Goal: Task Accomplishment & Management: Manage account settings

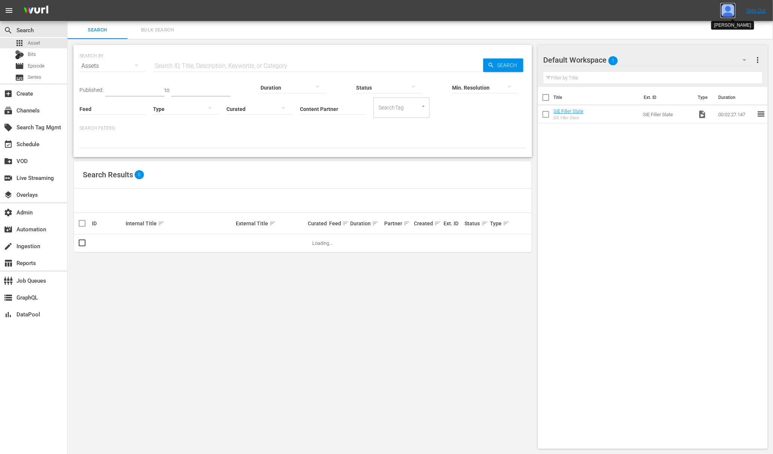
click at [729, 9] on img at bounding box center [728, 10] width 15 height 15
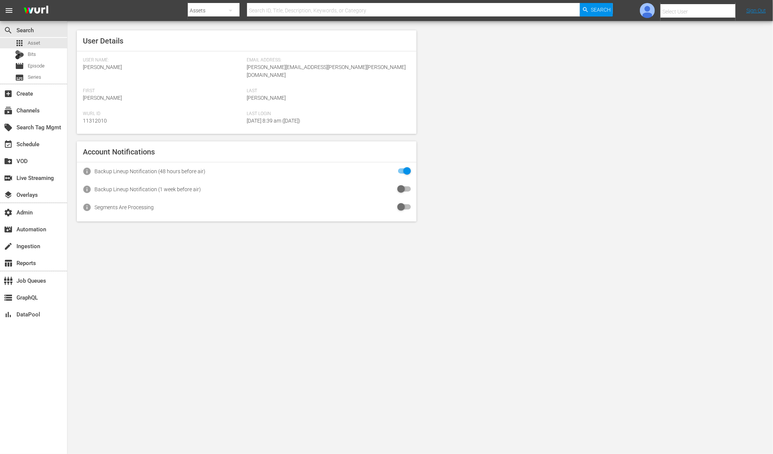
click at [701, 10] on input "text" at bounding box center [709, 12] width 96 height 18
click at [693, 47] on div "Amalia1 Garcia1 <amalia.garcia+testing1@wurl.com>" at bounding box center [692, 50] width 117 height 18
type input "Amalia1 Garcia1 (11312213)"
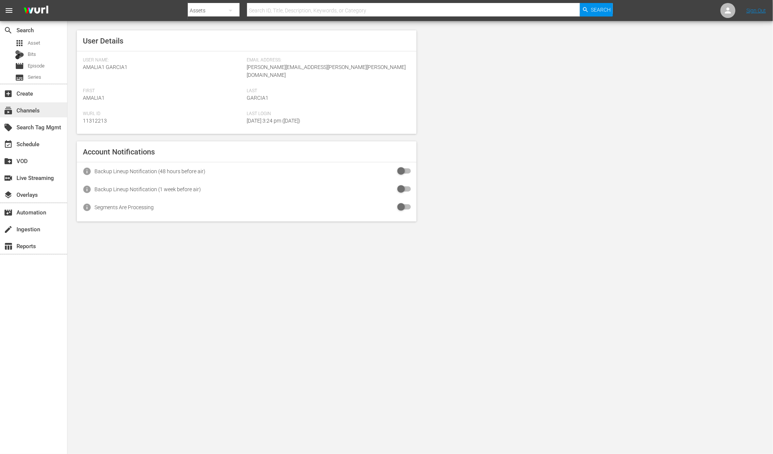
click at [36, 109] on div "subscriptions Channels" at bounding box center [21, 109] width 42 height 7
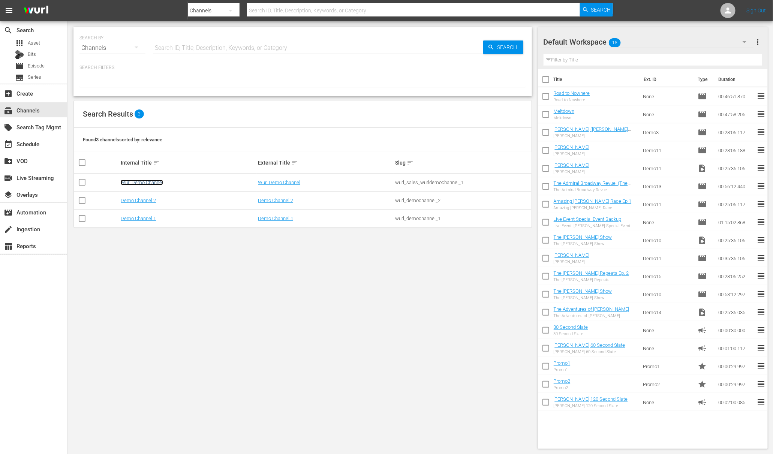
click at [158, 181] on link "Wurl Demo Channel" at bounding box center [142, 183] width 42 height 6
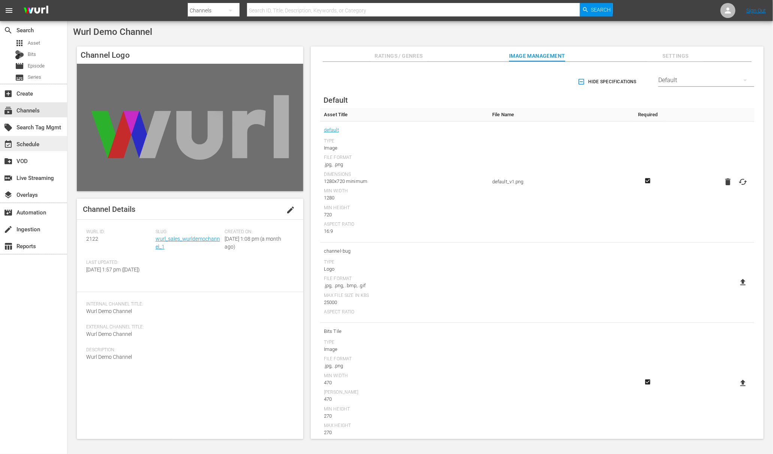
click at [34, 146] on div "event_available Schedule" at bounding box center [21, 143] width 42 height 7
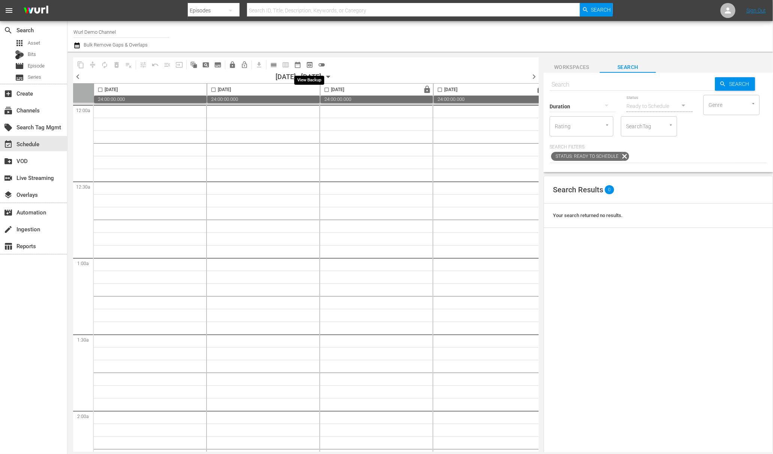
click at [312, 64] on span "preview_outlined" at bounding box center [310, 65] width 8 height 8
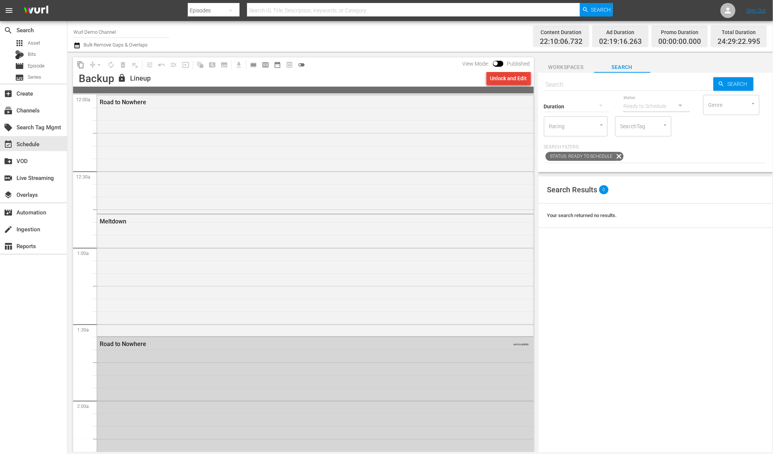
click at [518, 79] on div "Unlock and Edit" at bounding box center [509, 79] width 37 height 14
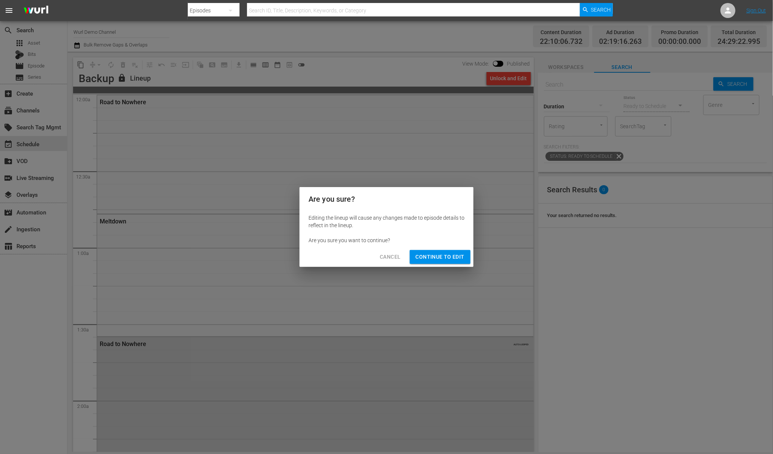
click at [451, 255] on span "Continue to Edit" at bounding box center [440, 256] width 49 height 9
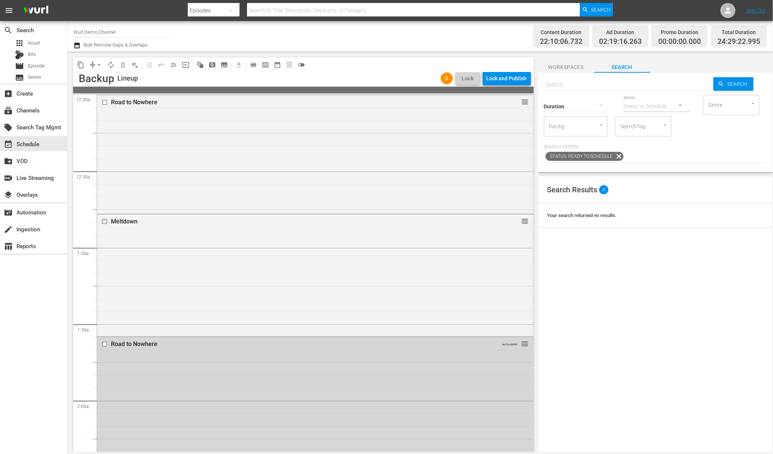
click at [503, 80] on div "Lock and Publish" at bounding box center [507, 79] width 41 height 14
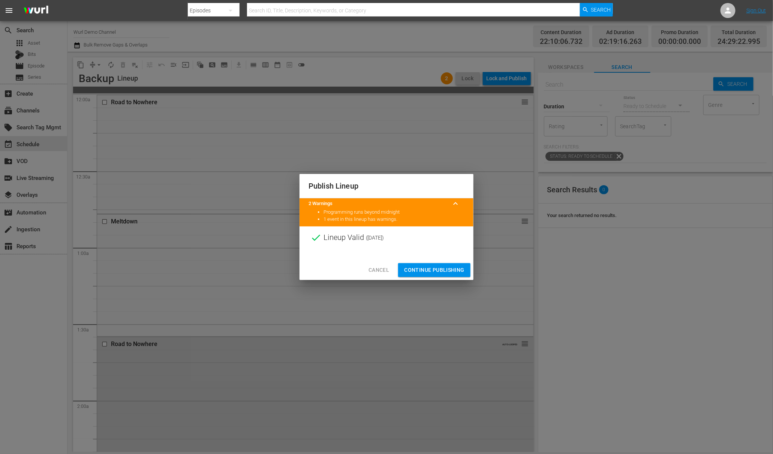
click at [432, 273] on span "Continue Publishing" at bounding box center [434, 270] width 60 height 9
